Goal: Check status

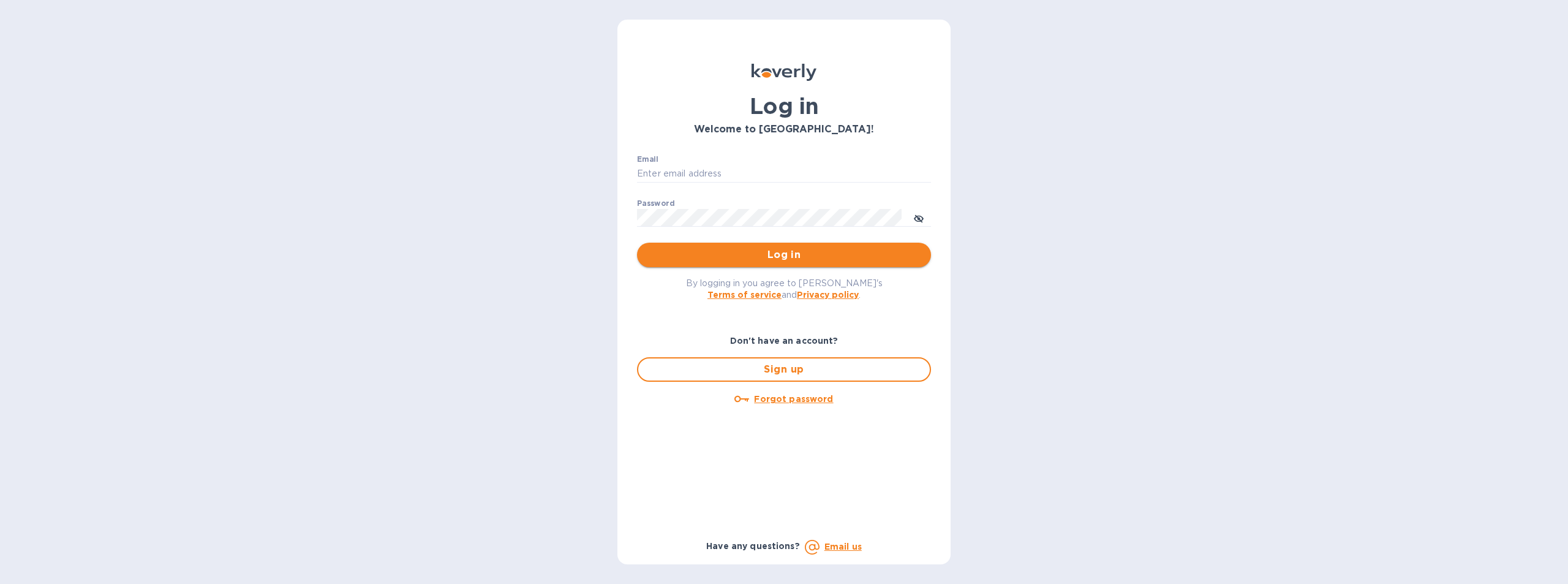
type input "[EMAIL_ADDRESS][DOMAIN_NAME]"
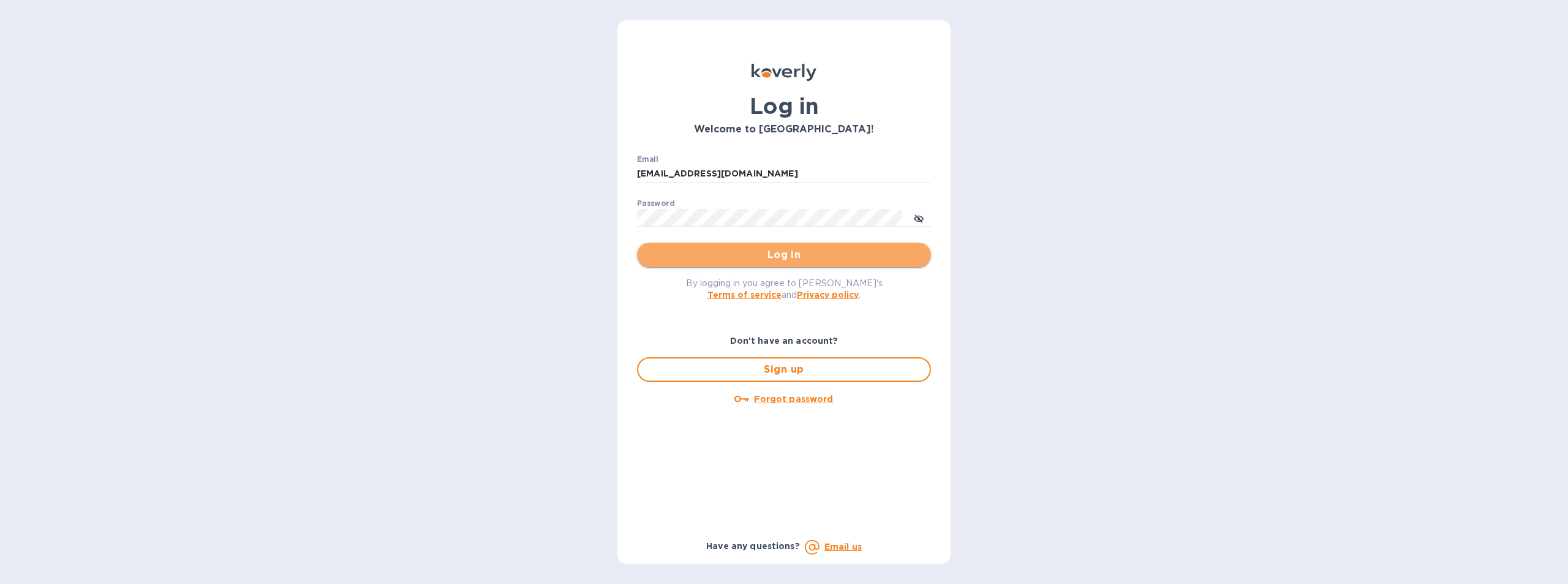
click at [795, 249] on span "Log in" at bounding box center [784, 255] width 275 height 15
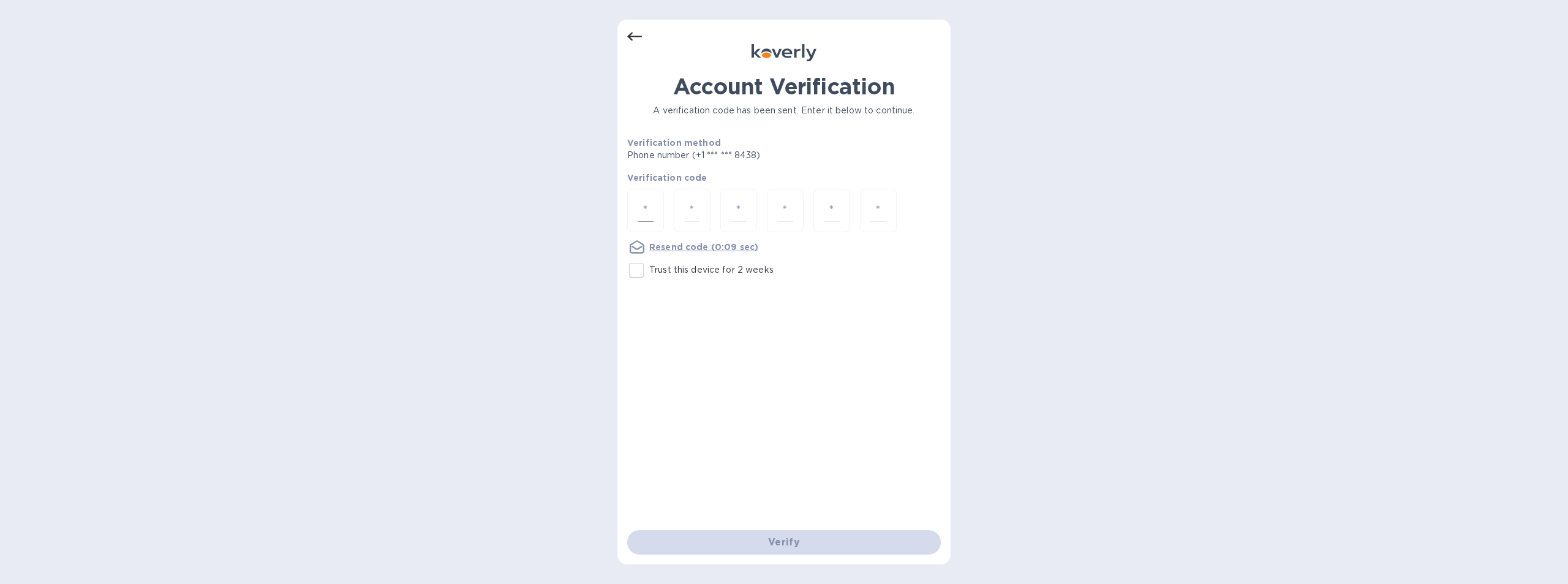
click at [644, 213] on input "number" at bounding box center [645, 210] width 16 height 23
type input "5"
type input "9"
type input "2"
type input "3"
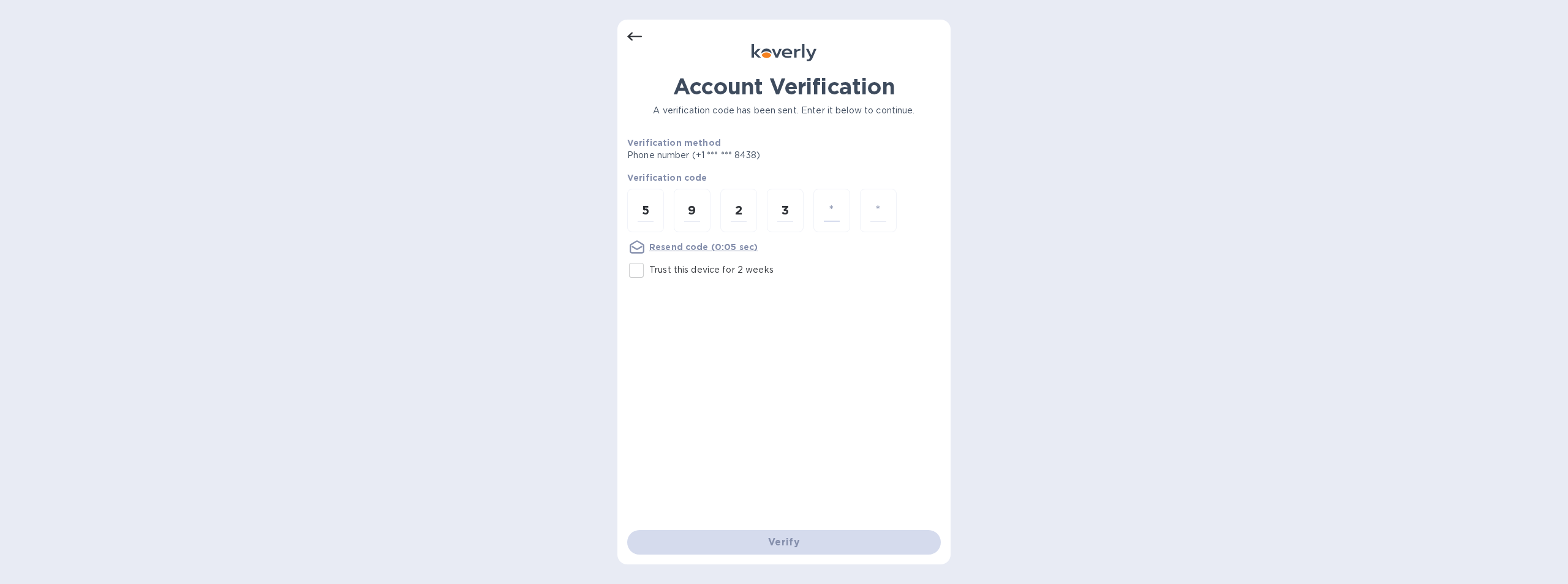
type input "1"
type input "4"
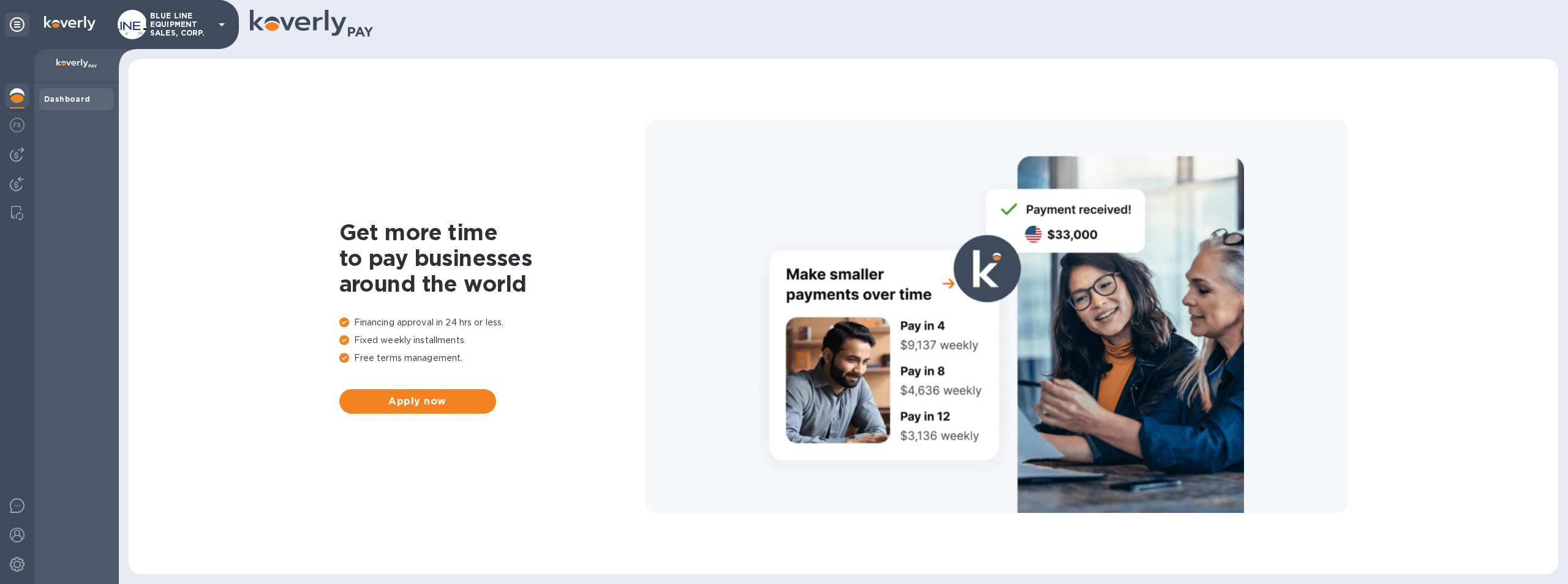
click at [5, 209] on div at bounding box center [17, 316] width 34 height 535
click at [13, 184] on img at bounding box center [18, 184] width 15 height 15
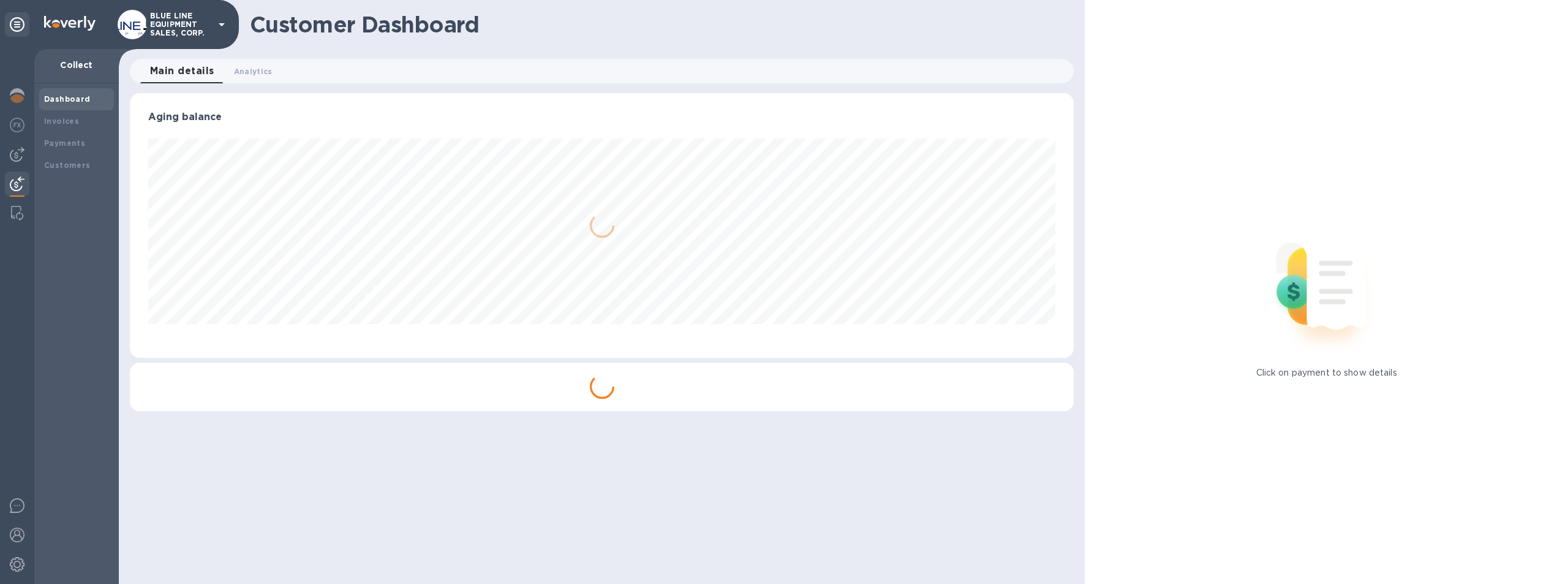
scroll to position [265, 945]
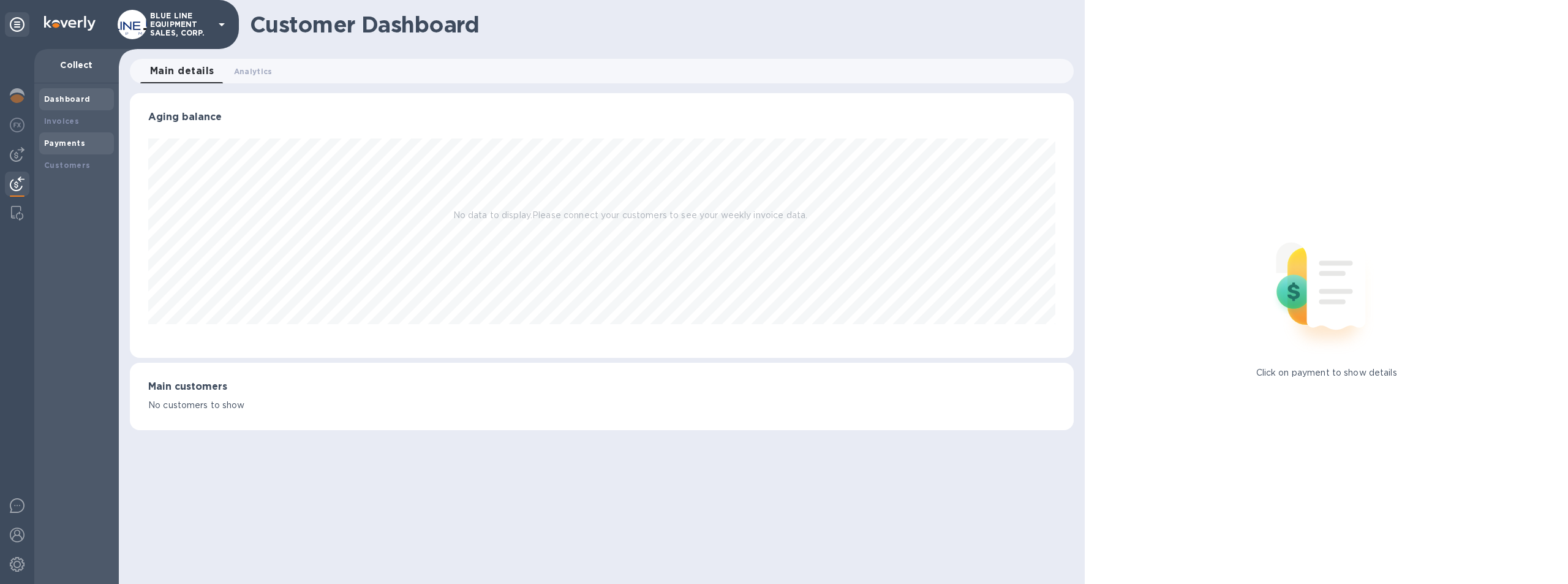
click at [60, 141] on b "Payments" at bounding box center [65, 143] width 41 height 9
